Goal: Find specific page/section: Find specific page/section

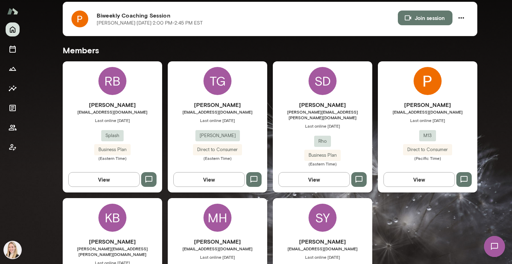
scroll to position [154, 0]
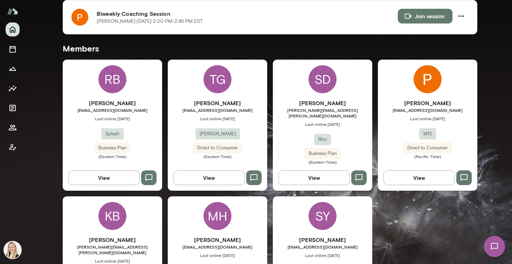
click at [396, 117] on span "Last online [DATE]" at bounding box center [427, 119] width 99 height 6
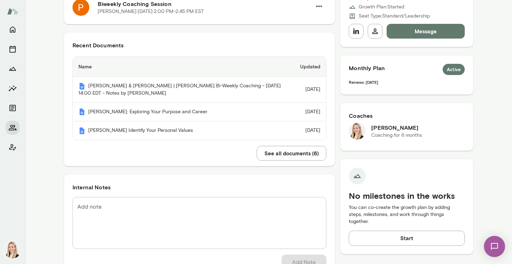
scroll to position [135, 0]
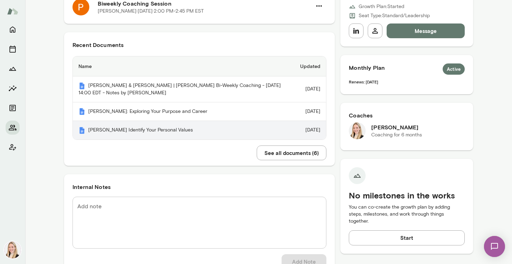
click at [198, 139] on th "[PERSON_NAME] Identify Your Personal Values" at bounding box center [184, 130] width 222 height 19
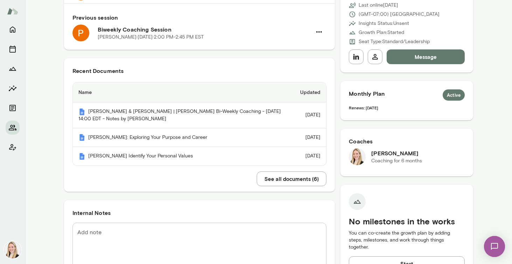
scroll to position [110, 0]
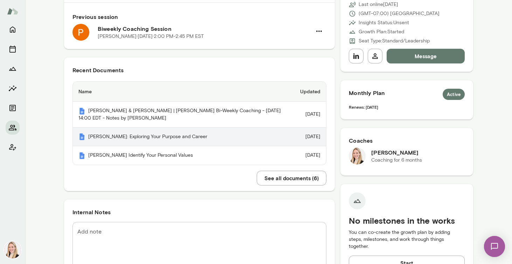
click at [192, 140] on th "[PERSON_NAME]: Exploring Your Purpose and Career" at bounding box center [184, 136] width 222 height 19
